Goal: Task Accomplishment & Management: Manage account settings

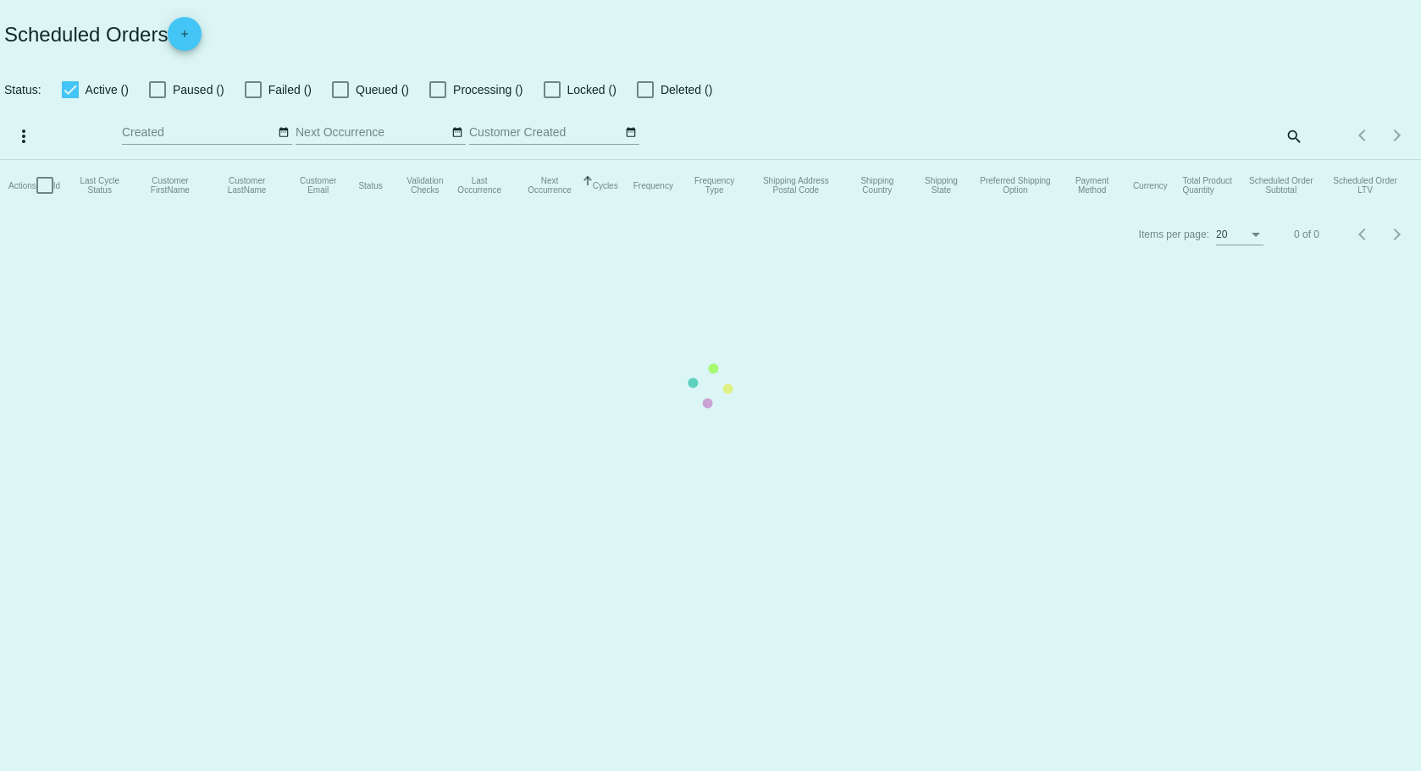
checkbox input "true"
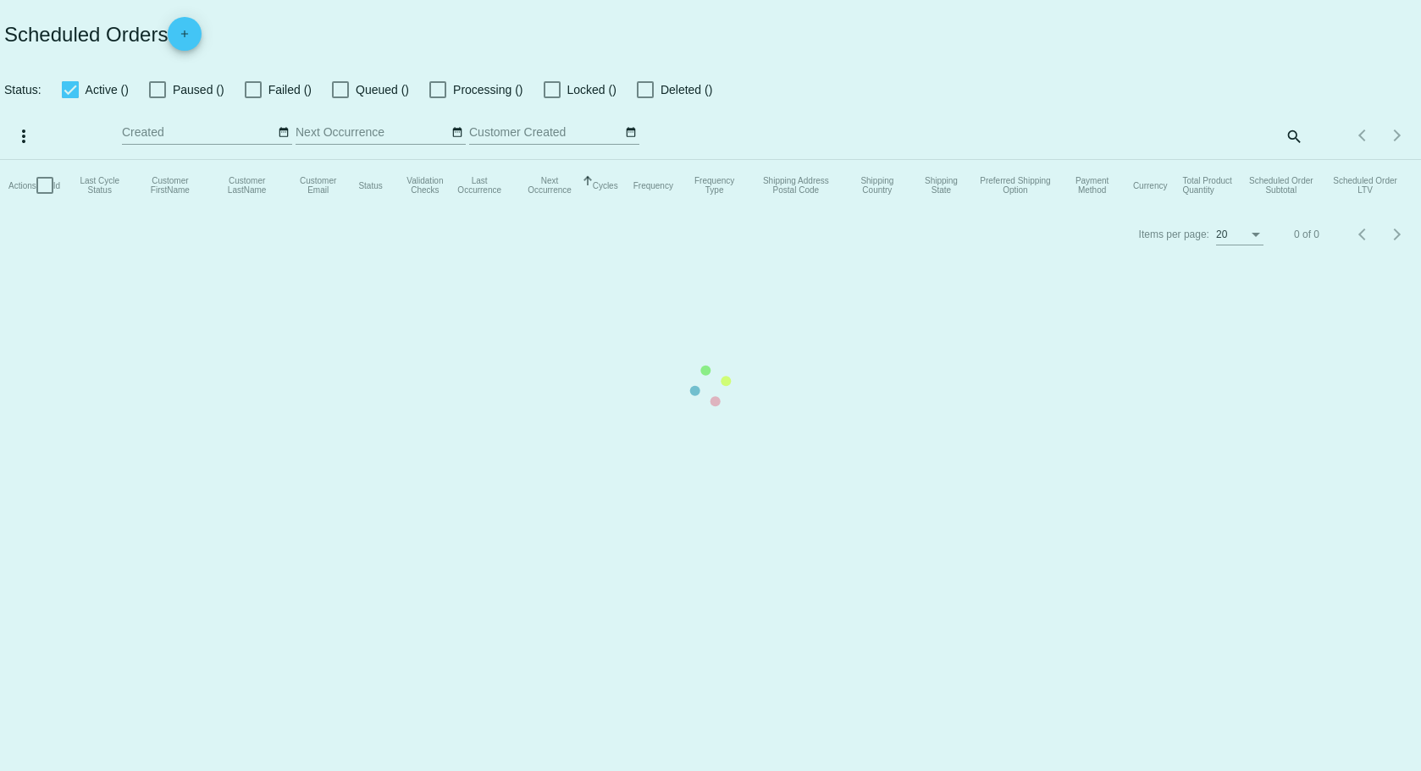
checkbox input "true"
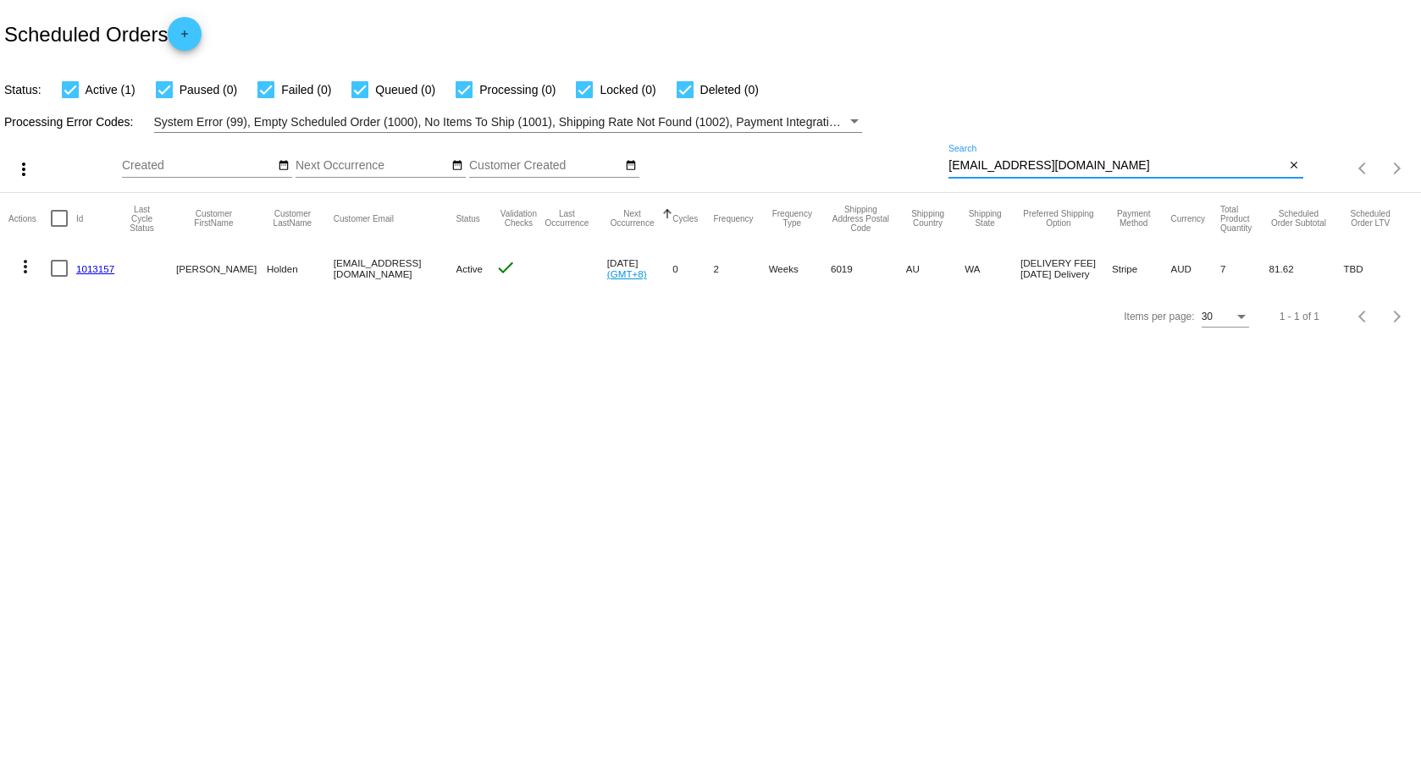
drag, startPoint x: 1126, startPoint y: 166, endPoint x: 891, endPoint y: 172, distance: 235.5
click at [891, 172] on div "more_vert Aug Jan Feb Mar [DATE]" at bounding box center [710, 163] width 1421 height 60
paste input "[EMAIL_ADDRESS]"
type input "[EMAIL_ADDRESS][DOMAIN_NAME]"
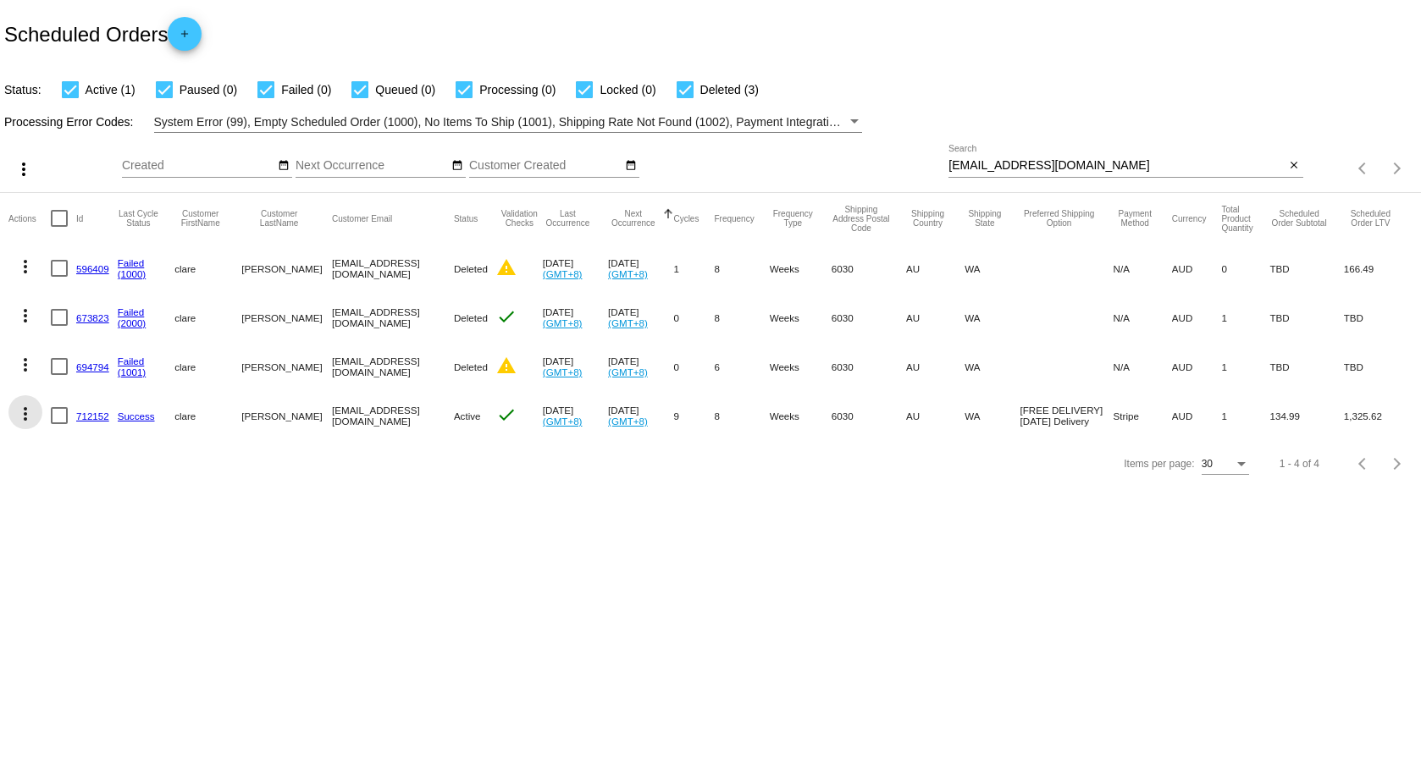
click at [21, 420] on mat-icon "more_vert" at bounding box center [25, 414] width 20 height 20
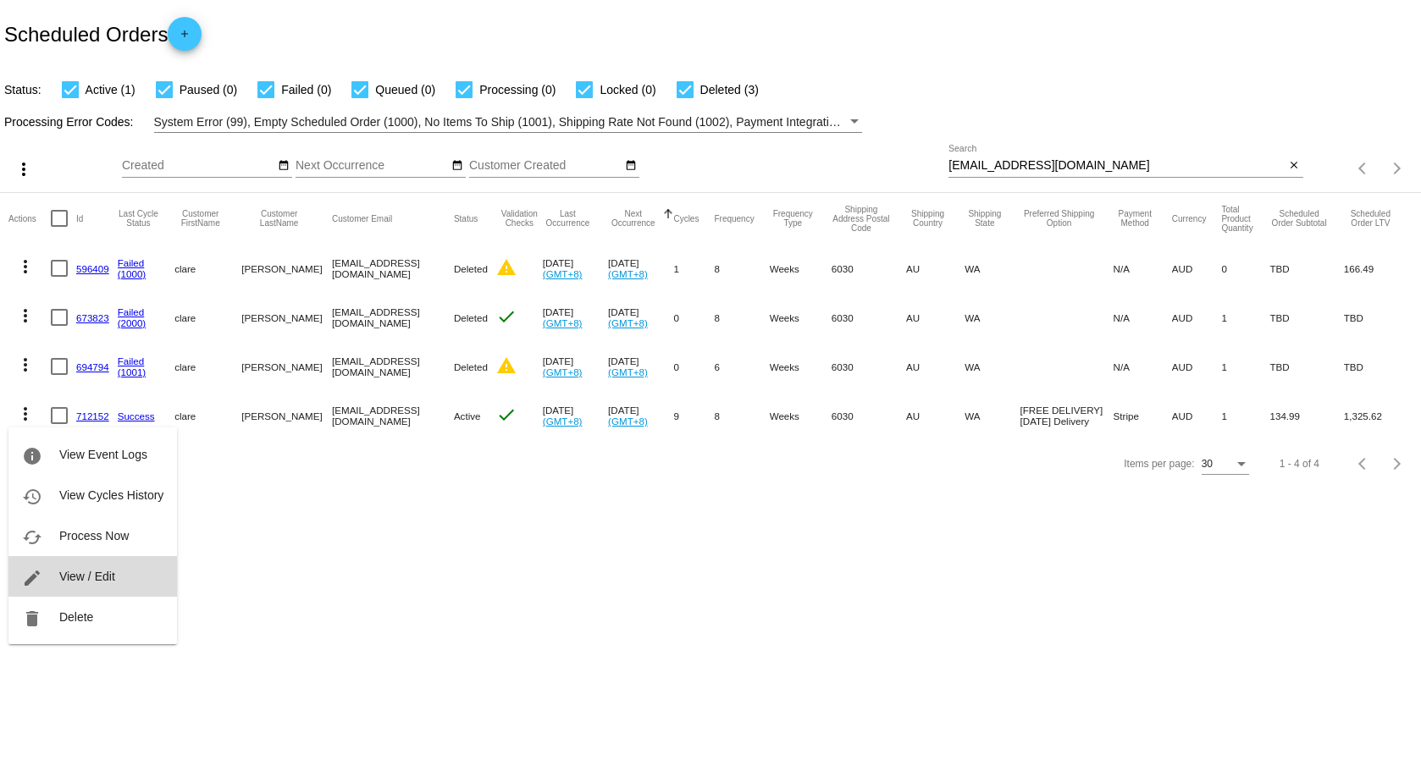
click at [89, 576] on span "View / Edit" at bounding box center [87, 577] width 56 height 14
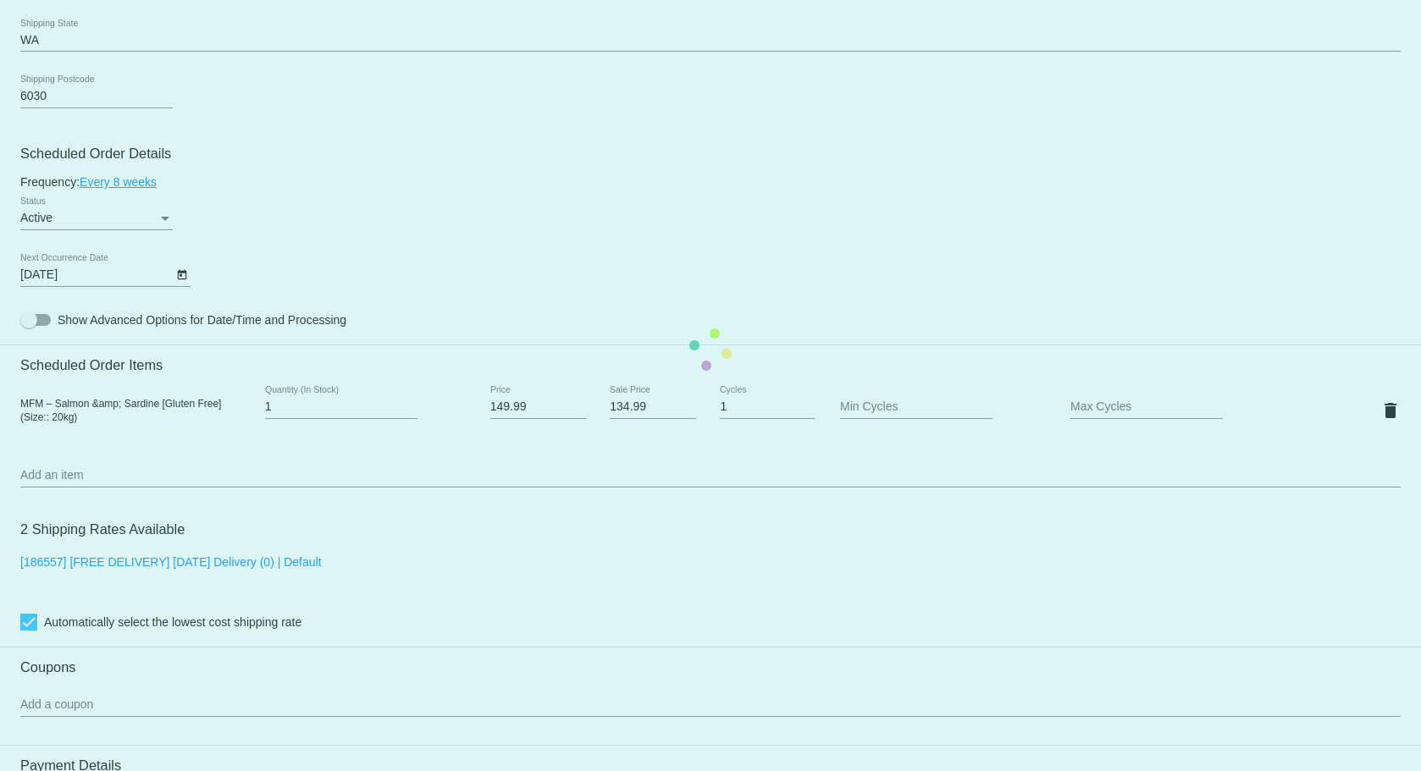
scroll to position [847, 0]
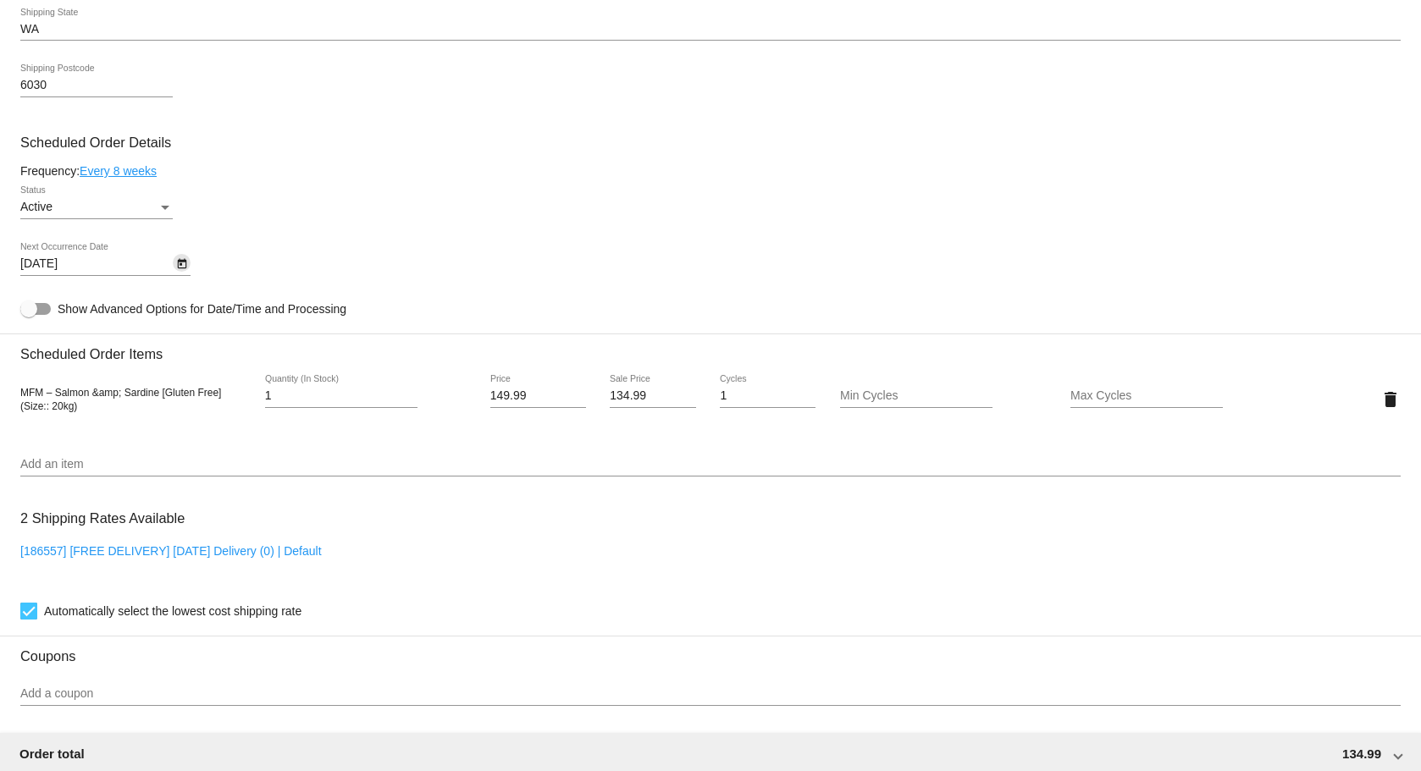
click at [182, 267] on icon "Open calendar" at bounding box center [182, 264] width 12 height 20
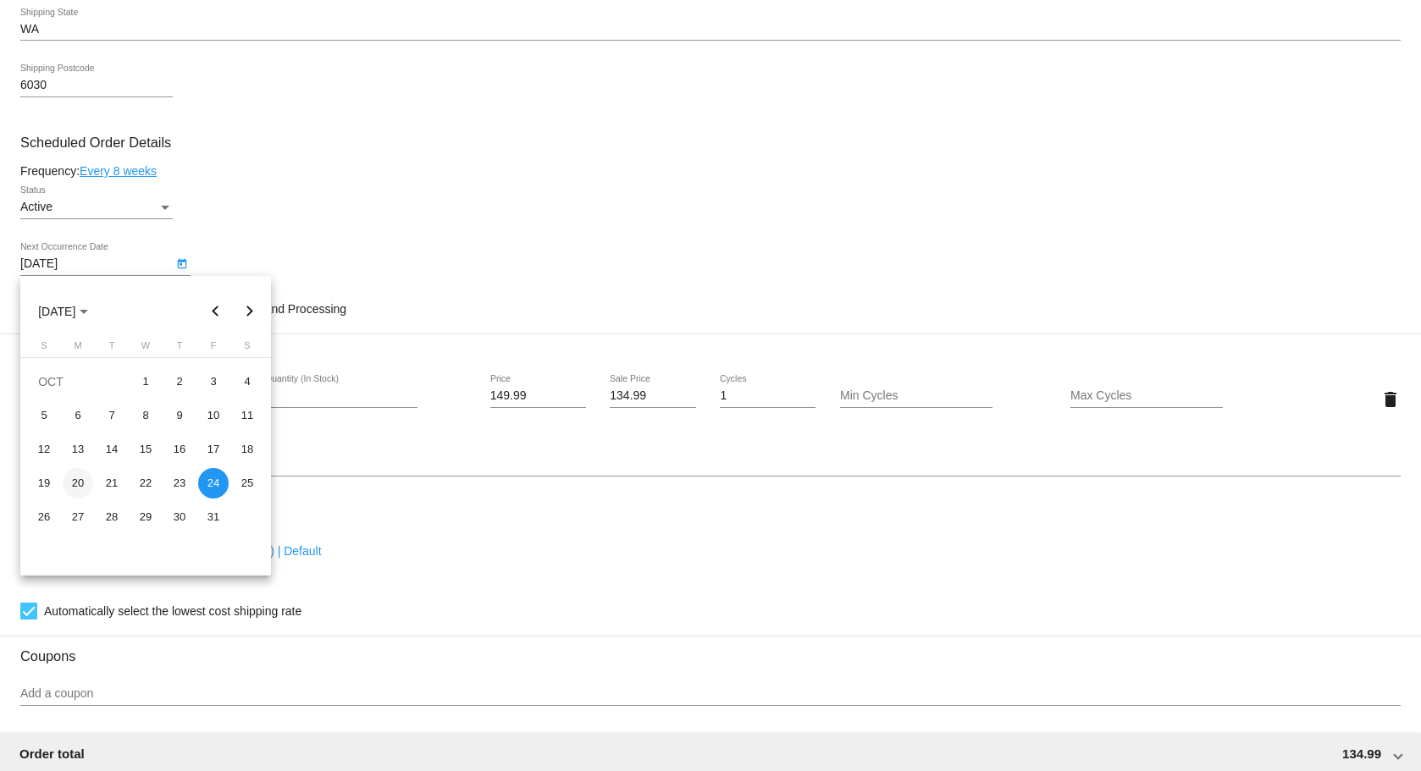
click at [89, 484] on div "20" at bounding box center [78, 483] width 30 height 30
type input "[DATE]"
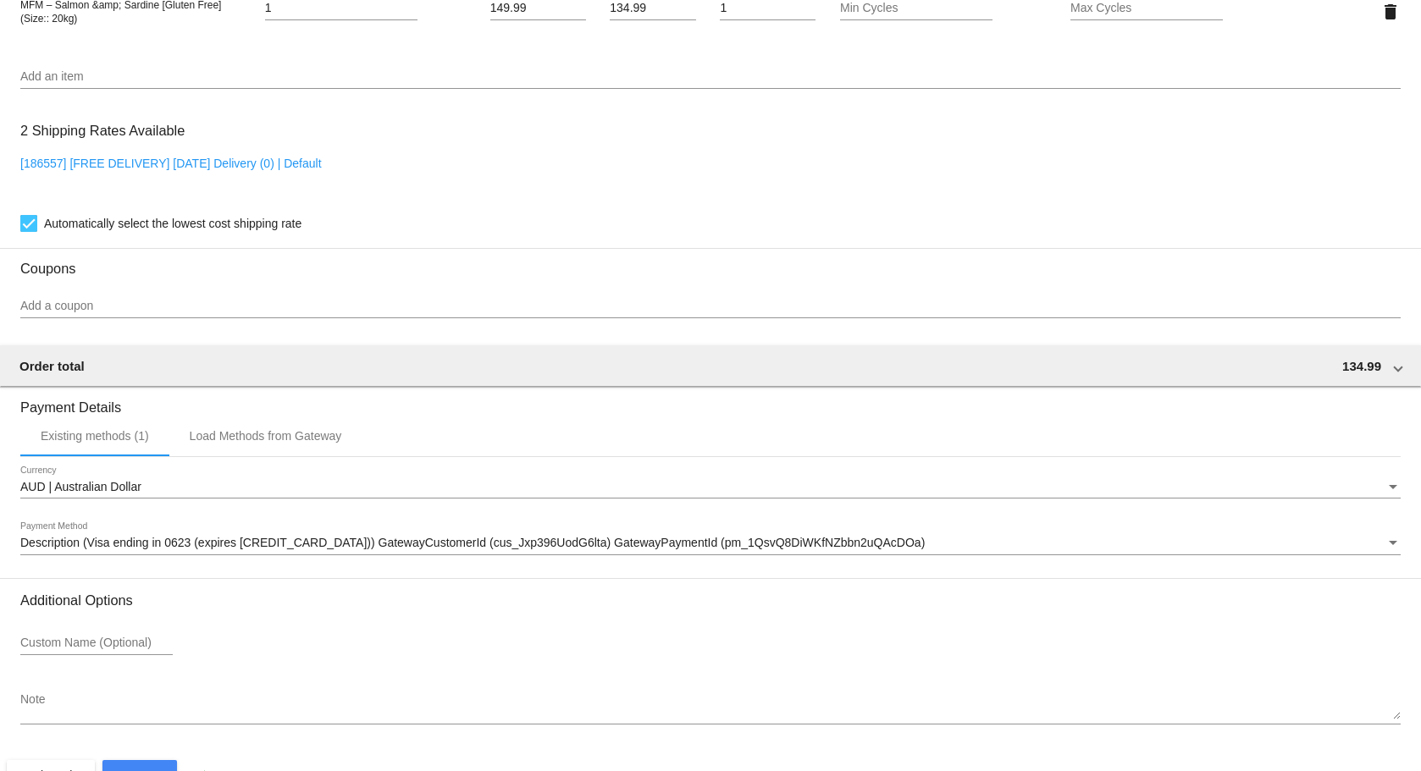
scroll to position [1281, 0]
